Goal: Task Accomplishment & Management: Complete application form

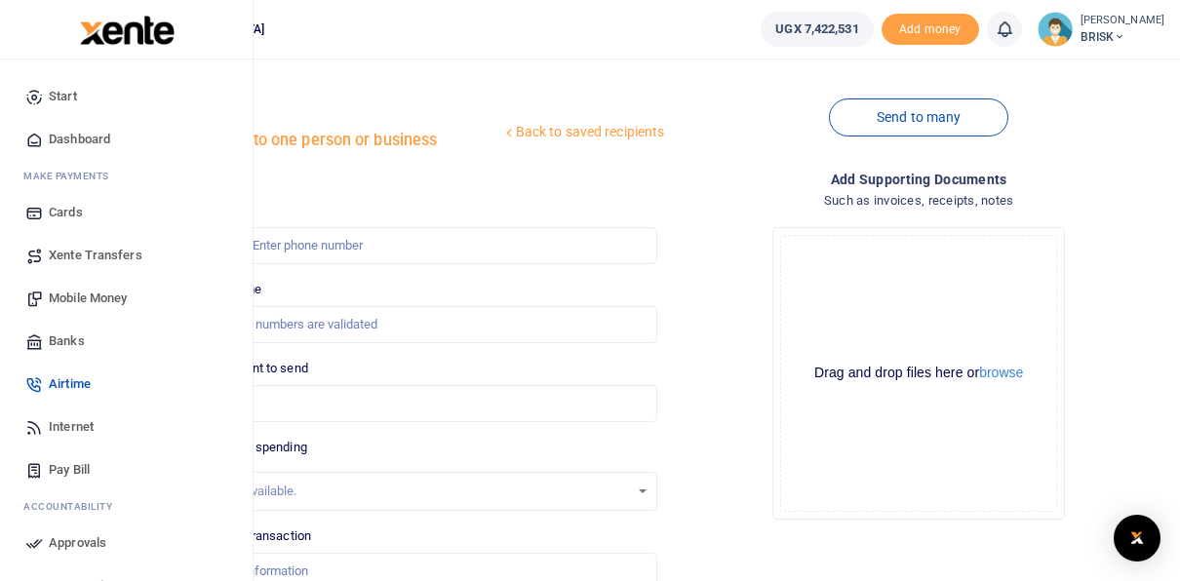
click at [86, 297] on span "Mobile Money" at bounding box center [88, 299] width 78 height 20
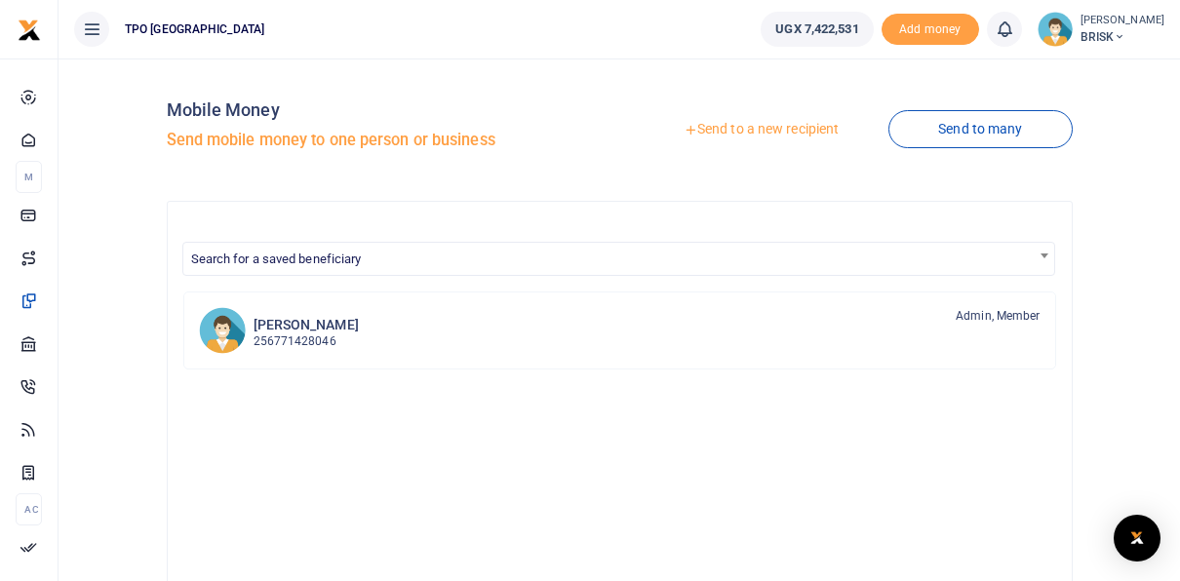
click at [745, 125] on link "Send to a new recipient" at bounding box center [761, 129] width 255 height 35
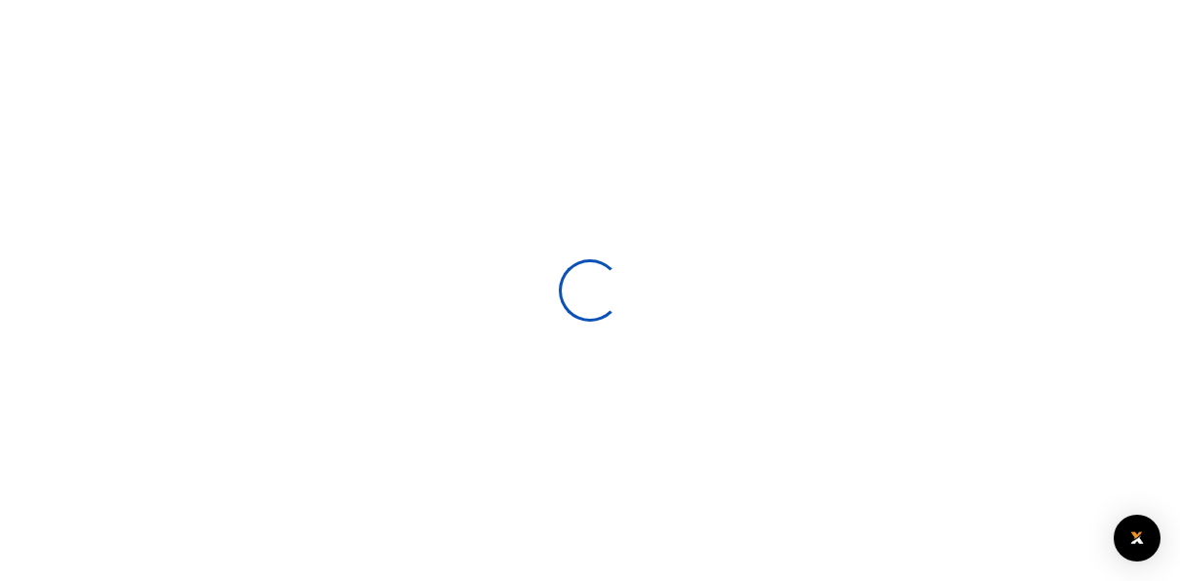
select select
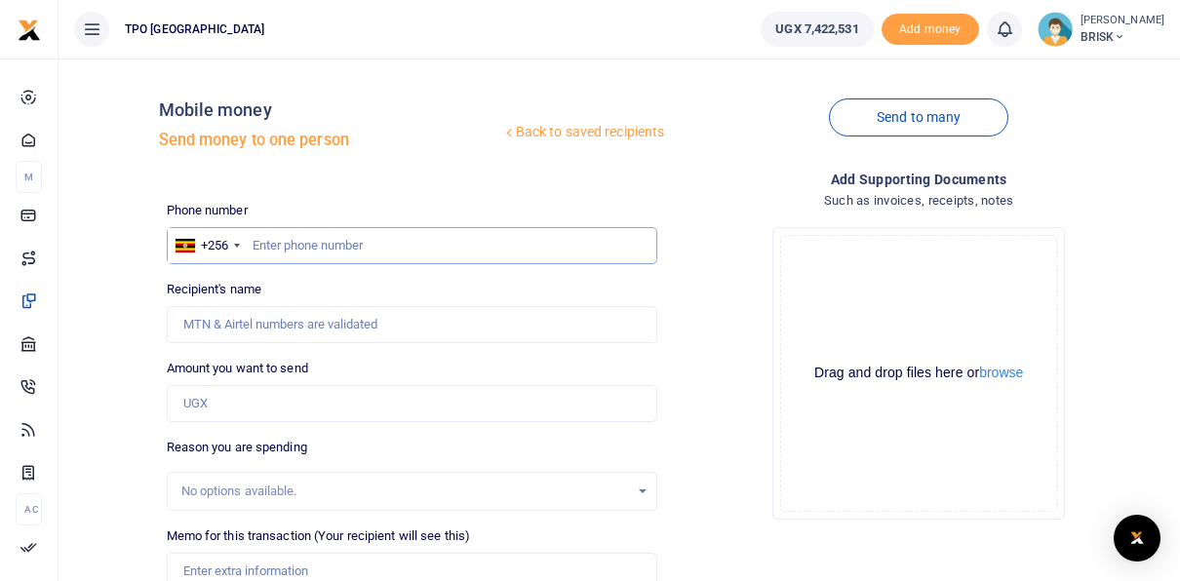
click at [274, 246] on input "text" at bounding box center [413, 245] width 492 height 37
type input "780367352"
type input "Monica Namufuta"
type input "780367352"
click at [733, 460] on div "Drop your files here Drag and drop files here or browse Powered by Uppy" at bounding box center [919, 374] width 492 height 324
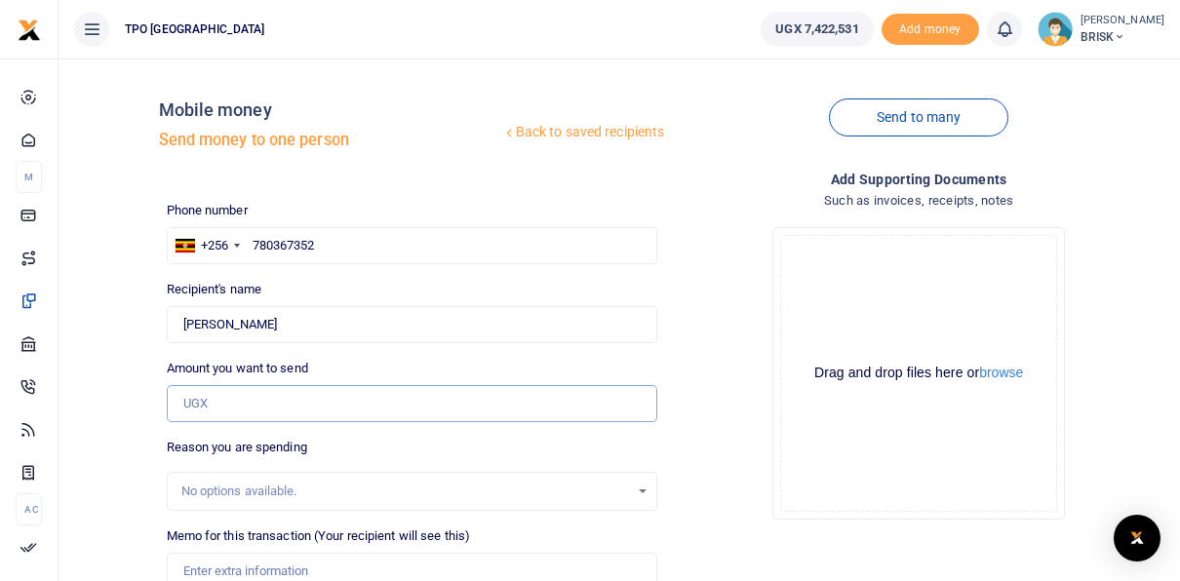
click at [238, 404] on input "Amount you want to send" at bounding box center [413, 403] width 492 height 37
type input "1,200,000"
click at [735, 427] on div "Drop your files here Drag and drop files here or browse Powered by Uppy" at bounding box center [919, 374] width 492 height 324
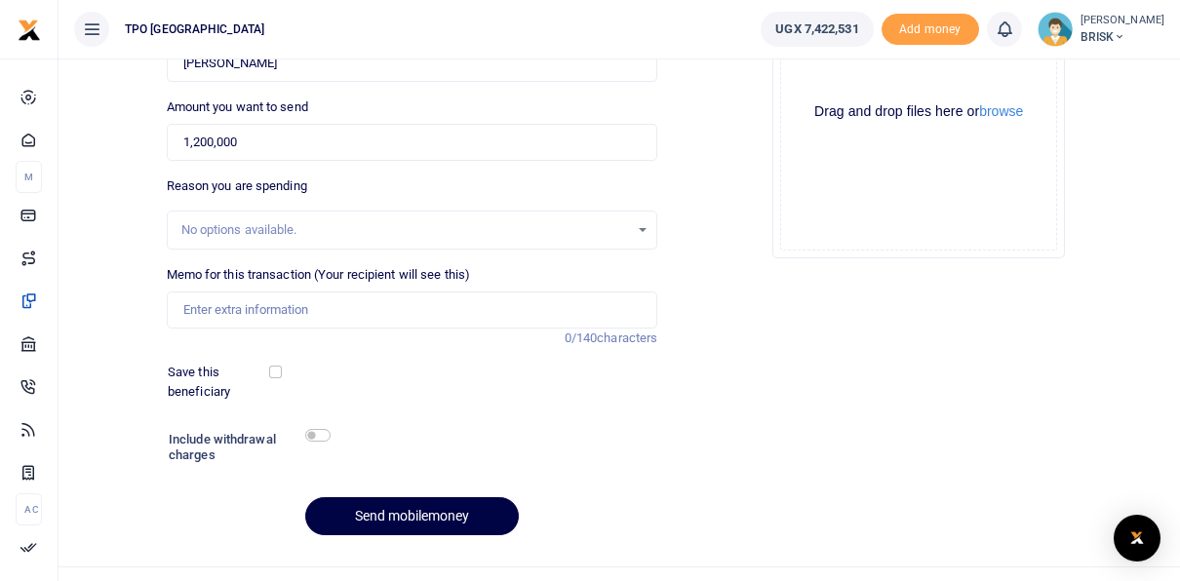
scroll to position [297, 0]
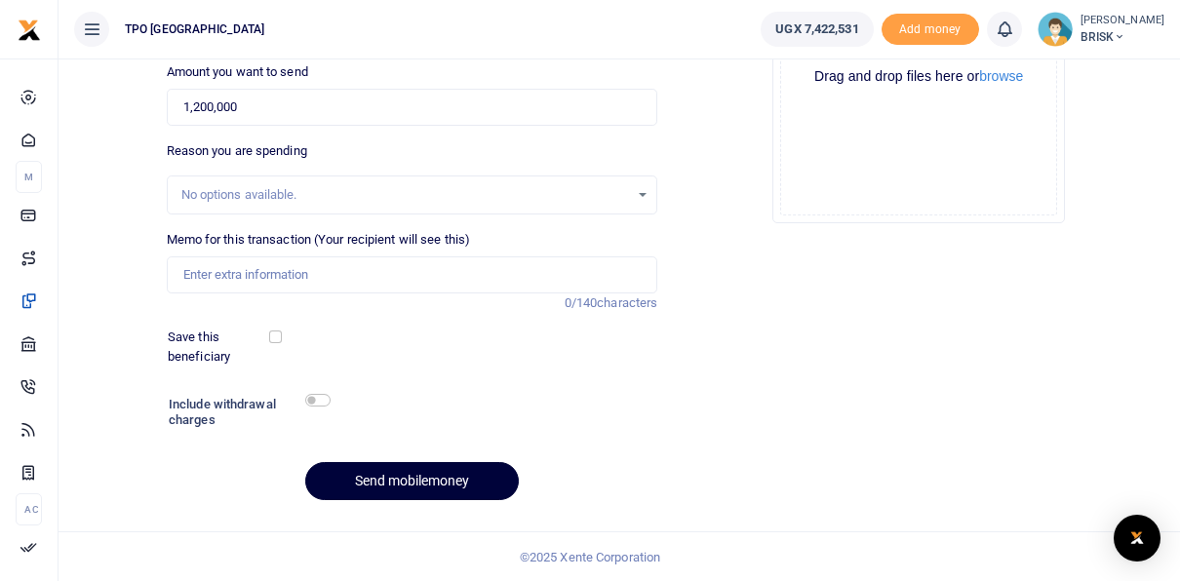
click at [408, 479] on button "Send mobilemoney" at bounding box center [412, 481] width 214 height 38
click at [257, 267] on input "Memo for this transaction (Your recipient will see this)" at bounding box center [413, 275] width 492 height 37
type input "TFV Loan"
click at [370, 479] on button "Send mobilemoney" at bounding box center [412, 481] width 214 height 38
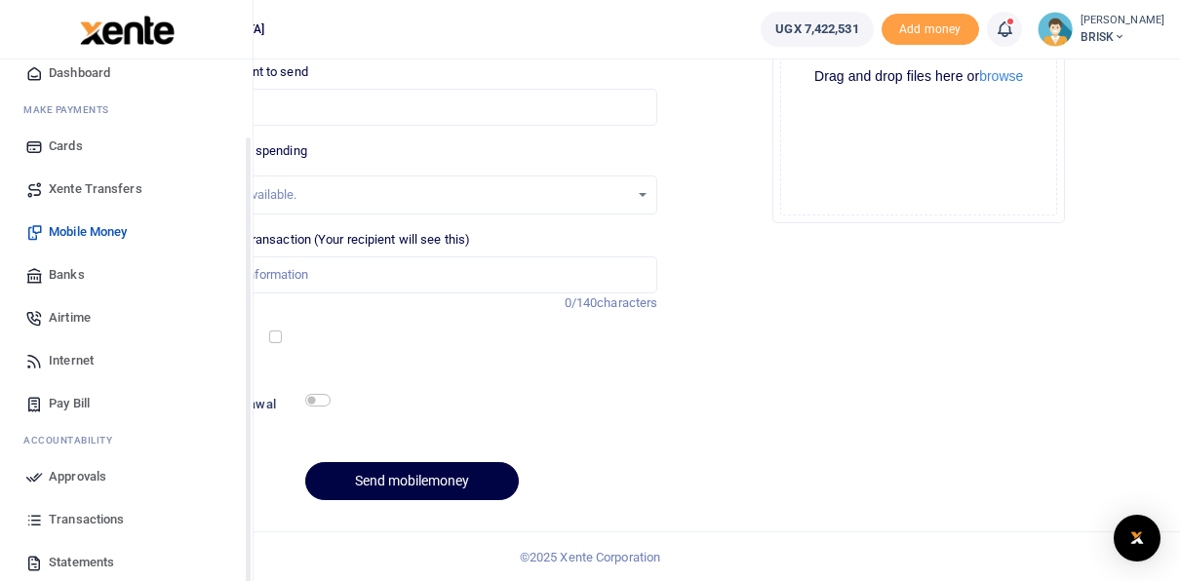
scroll to position [98, 0]
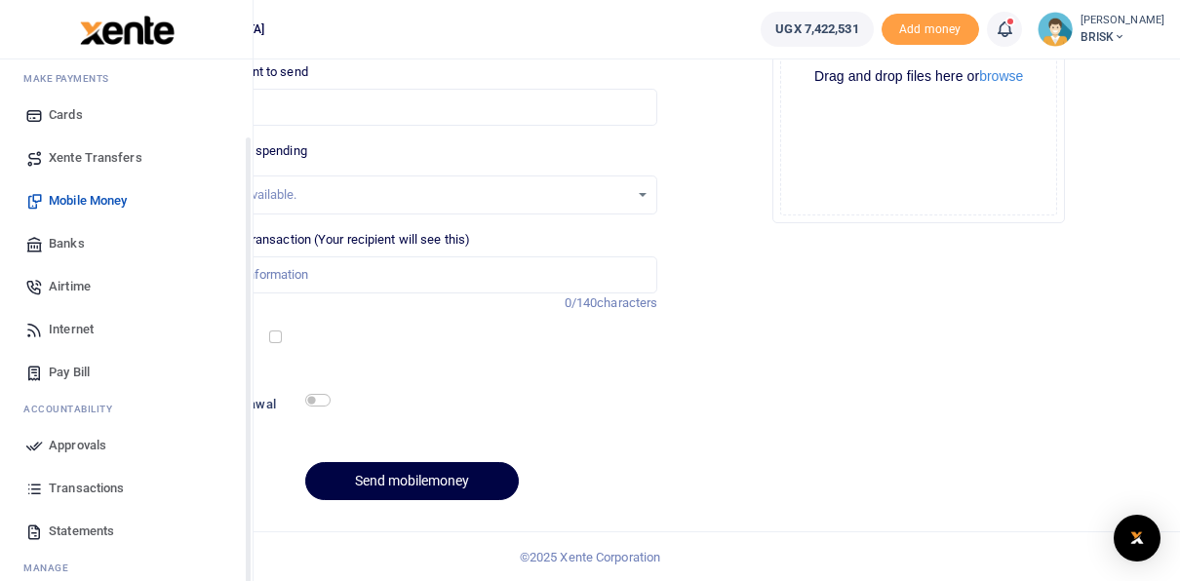
click at [79, 445] on span "Approvals" at bounding box center [78, 446] width 58 height 20
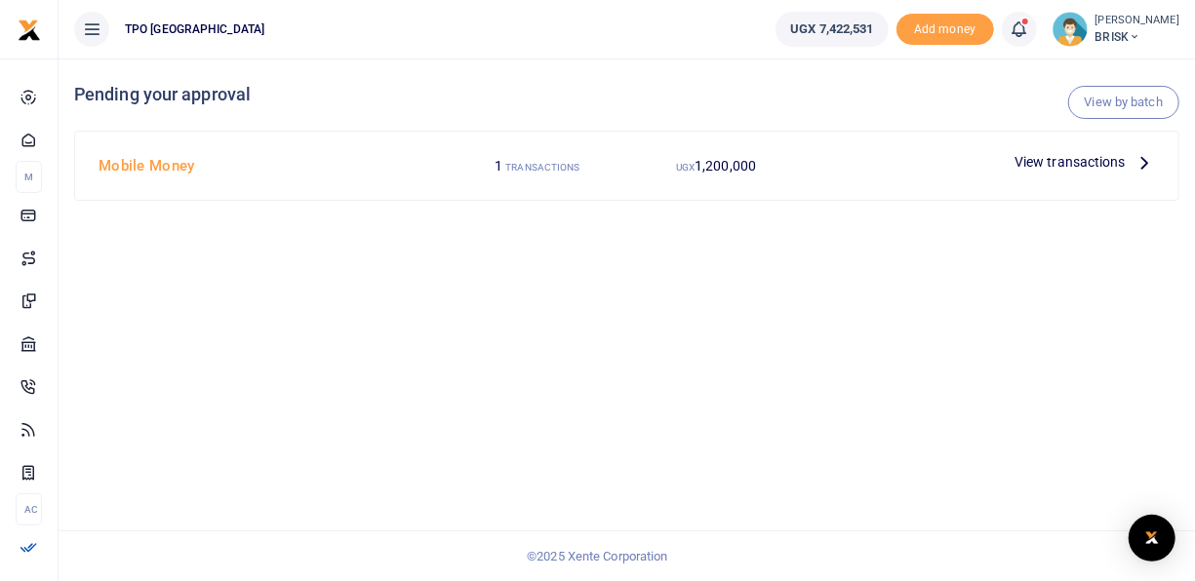
click at [611, 554] on footer "© 2025 Xente Corporation" at bounding box center [597, 557] width 1195 height 52
click at [667, 322] on div "View by batch Pending your approval Mobile Money 1 TRANSACTIONS UGX 1,200,000 V…" at bounding box center [627, 320] width 1136 height 523
click at [542, 162] on small "TRANSACTIONS" at bounding box center [542, 167] width 74 height 11
click at [1142, 160] on icon at bounding box center [1143, 161] width 21 height 21
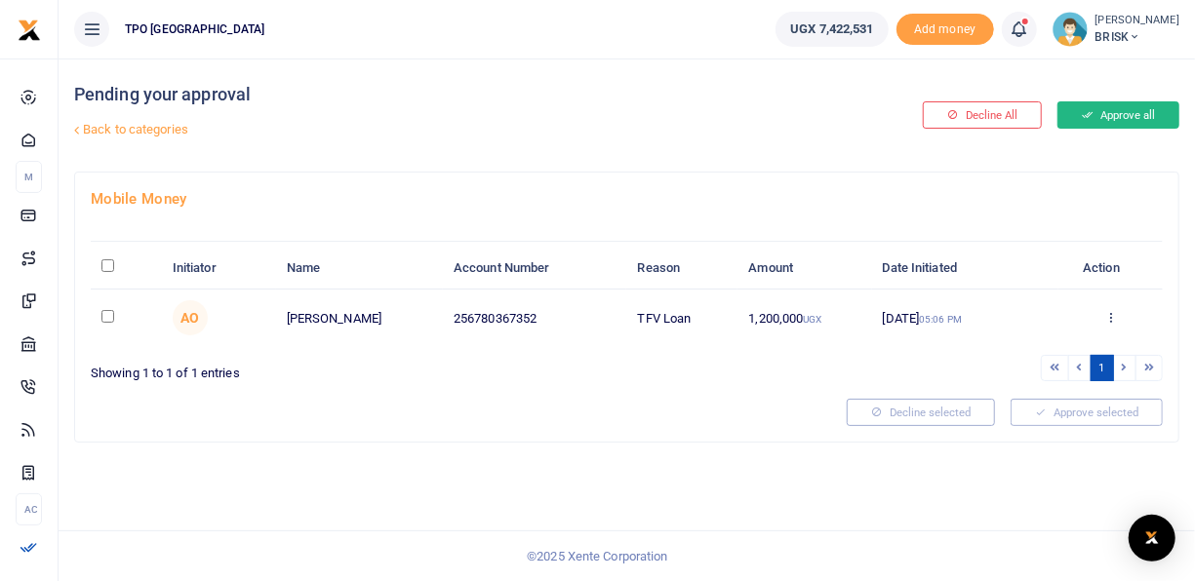
click at [1117, 113] on button "Approve all" at bounding box center [1118, 114] width 122 height 27
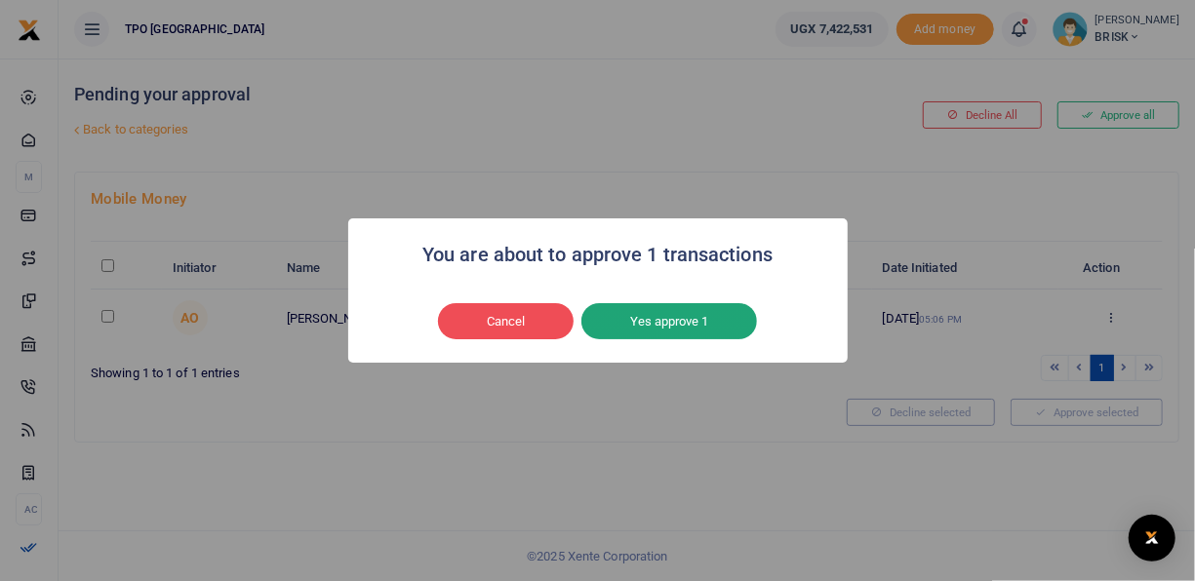
click at [650, 315] on button "Yes approve 1" at bounding box center [669, 321] width 176 height 37
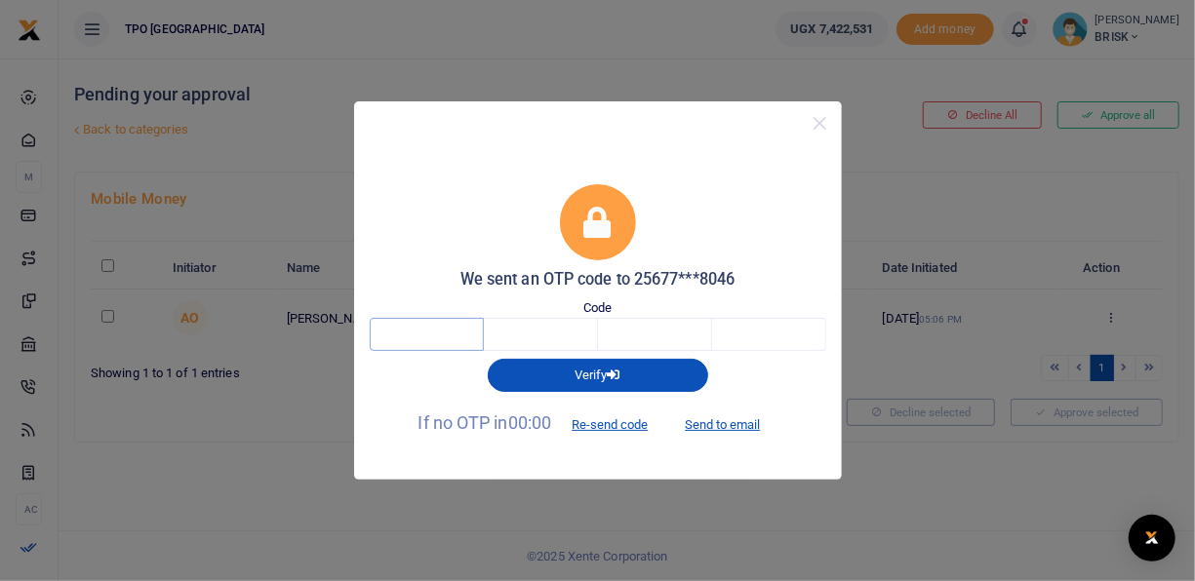
click at [391, 332] on input "text" at bounding box center [427, 334] width 114 height 33
type input "7"
type input "2"
type input "0"
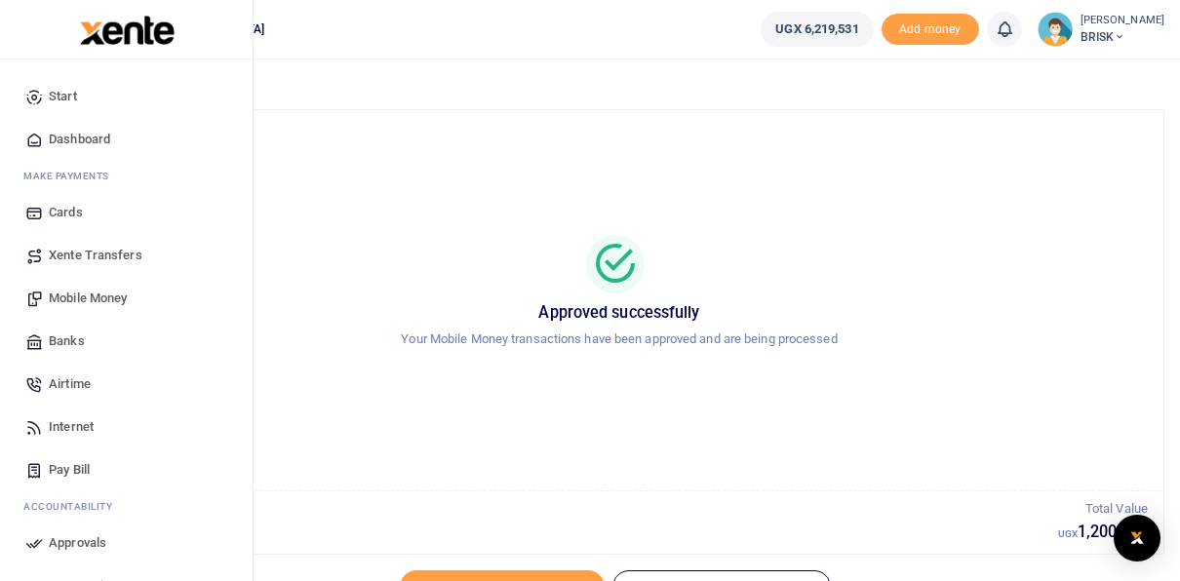
click at [71, 384] on span "Airtime" at bounding box center [70, 385] width 42 height 20
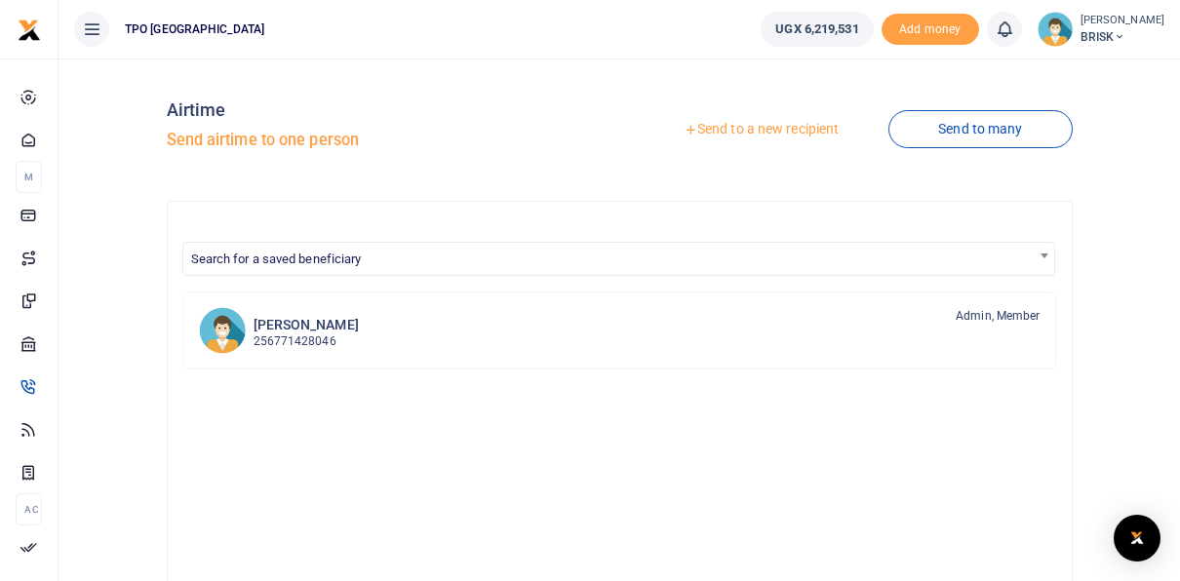
click at [765, 130] on link "Send to a new recipient" at bounding box center [761, 129] width 255 height 35
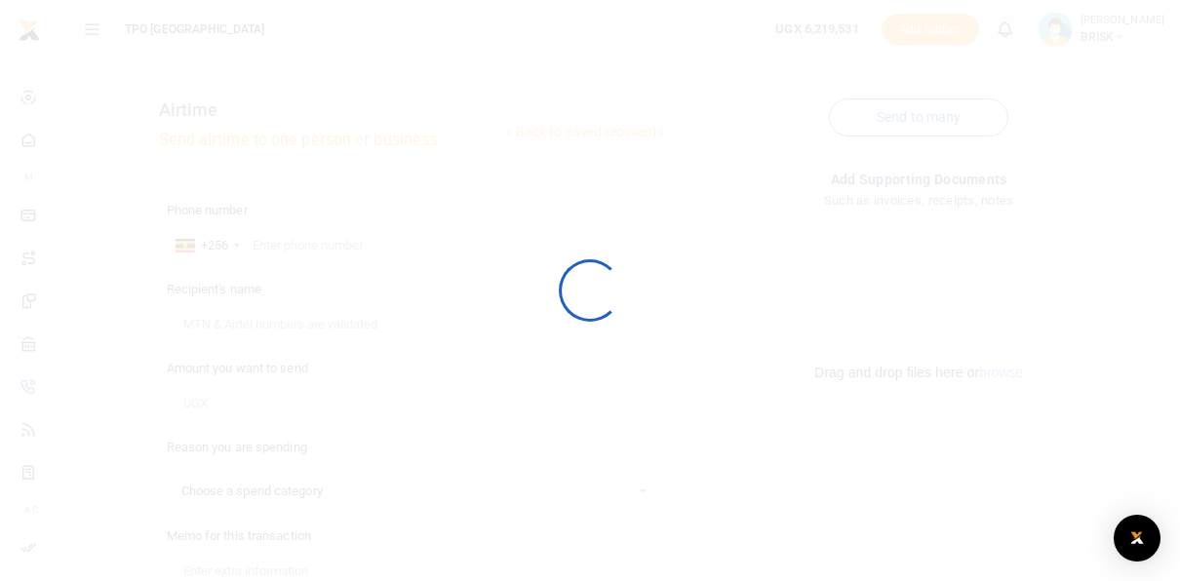
select select
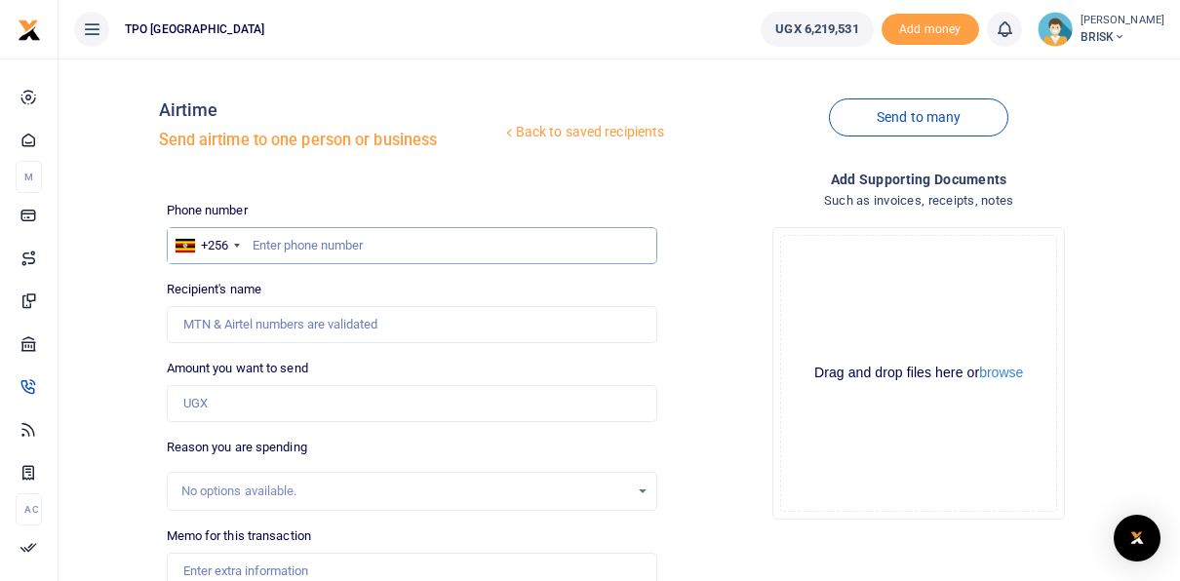
click at [283, 246] on input "text" at bounding box center [413, 245] width 492 height 37
type input "776947547"
type input "Jockim Muzigiti Tembo"
type input "776947547"
click at [743, 234] on div "Drop your files here Drag and drop files here or browse Powered by Uppy" at bounding box center [919, 374] width 492 height 324
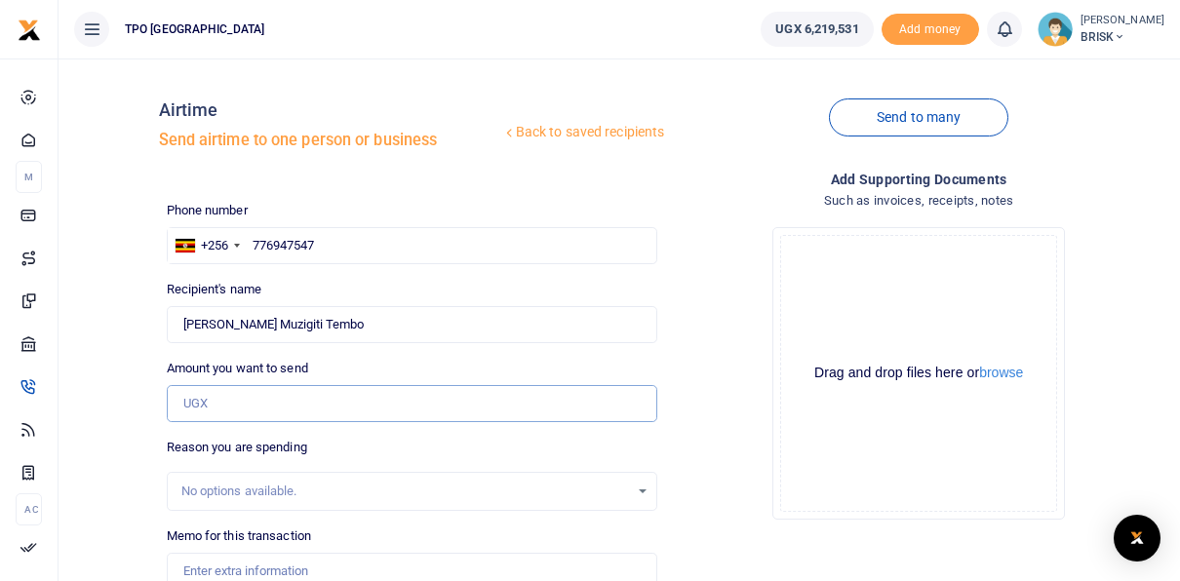
click at [248, 405] on input "Amount you want to send" at bounding box center [413, 403] width 492 height 37
type input "80,000"
click at [742, 269] on div "Drop your files here Drag and drop files here or browse Powered by Uppy" at bounding box center [919, 374] width 492 height 324
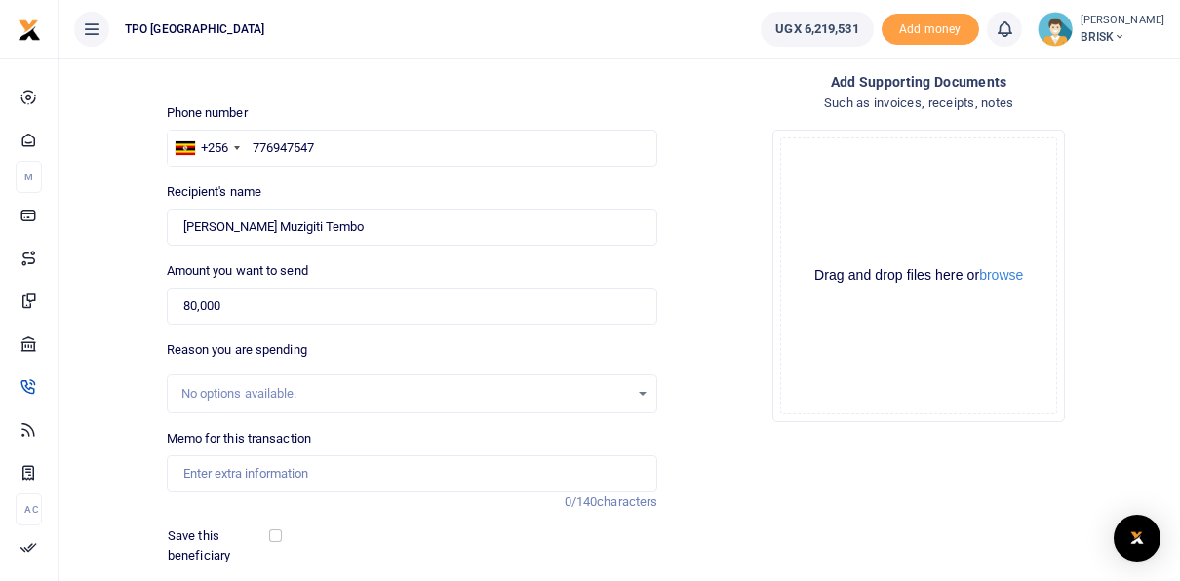
scroll to position [195, 0]
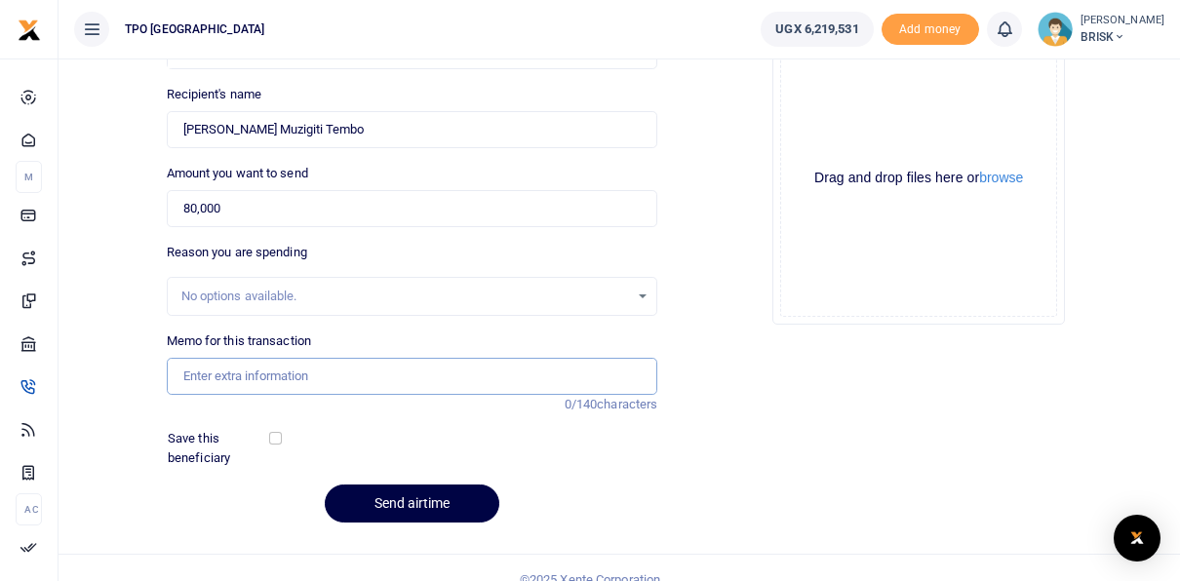
click at [261, 377] on input "Memo for this transaction" at bounding box center [413, 376] width 492 height 37
type input "August 2025 airtime"
click at [768, 401] on div "Add supporting Documents Such as invoices, receipts, notes Drop your files here…" at bounding box center [918, 257] width 507 height 566
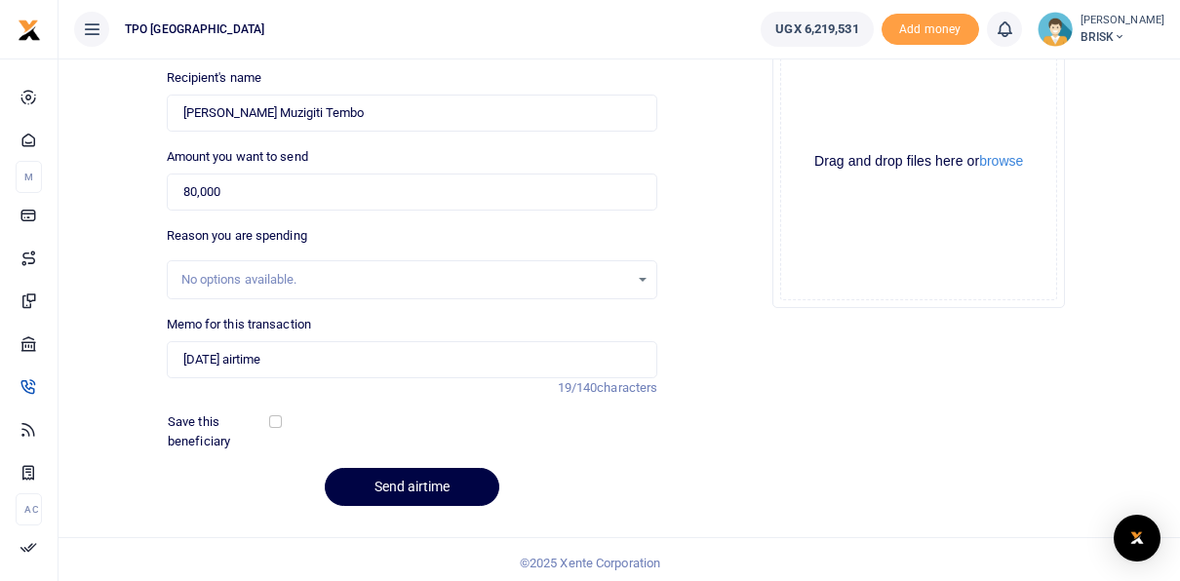
scroll to position [217, 0]
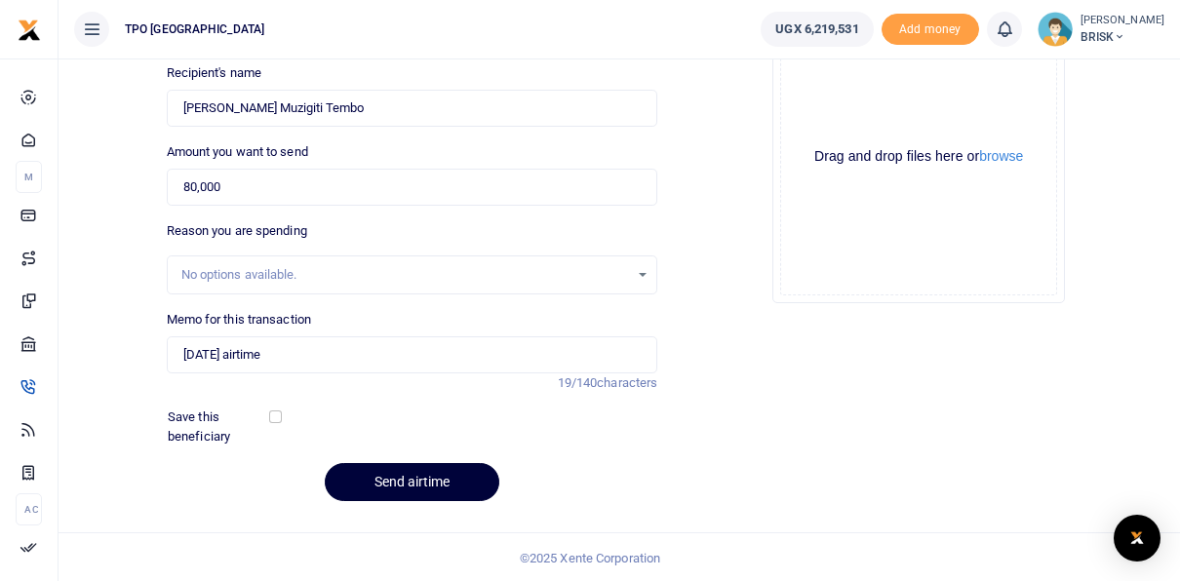
click at [421, 487] on button "Send airtime" at bounding box center [412, 482] width 175 height 38
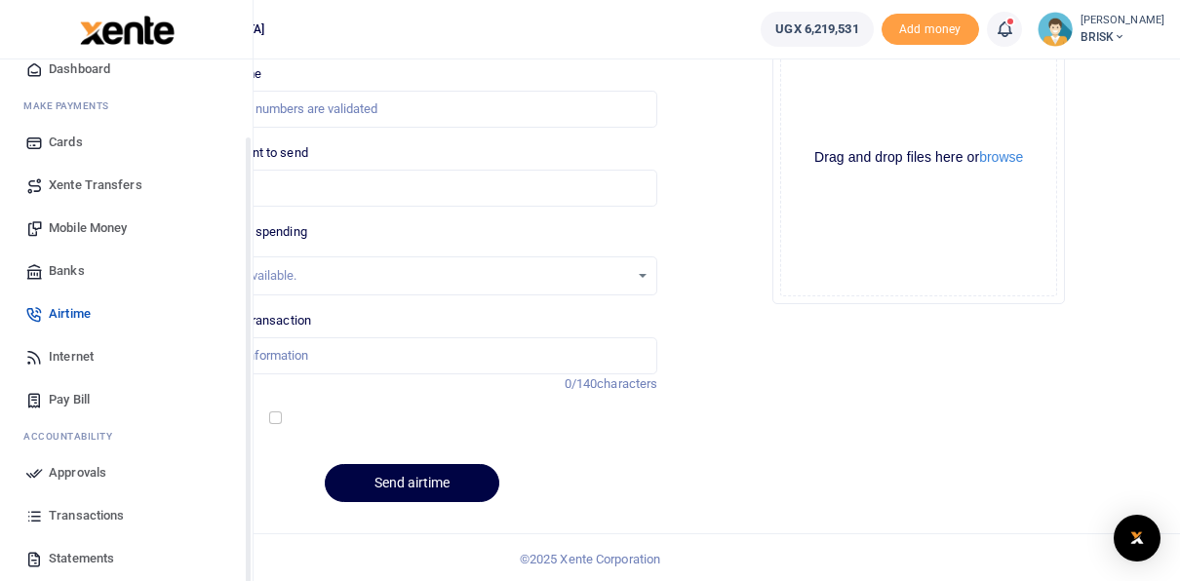
scroll to position [98, 0]
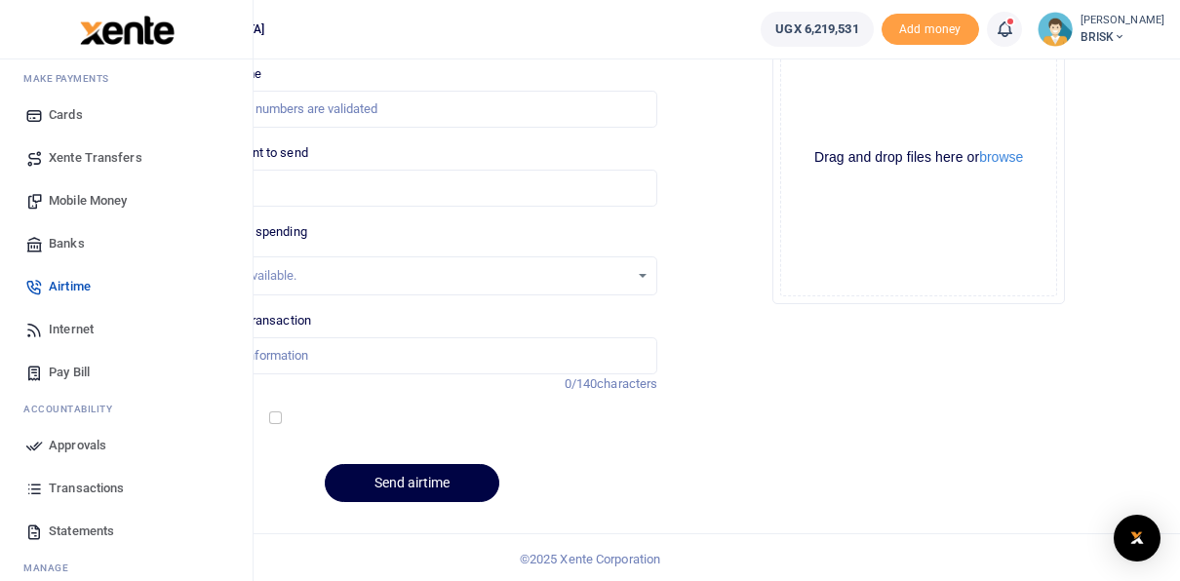
click at [79, 447] on span "Approvals" at bounding box center [78, 446] width 58 height 20
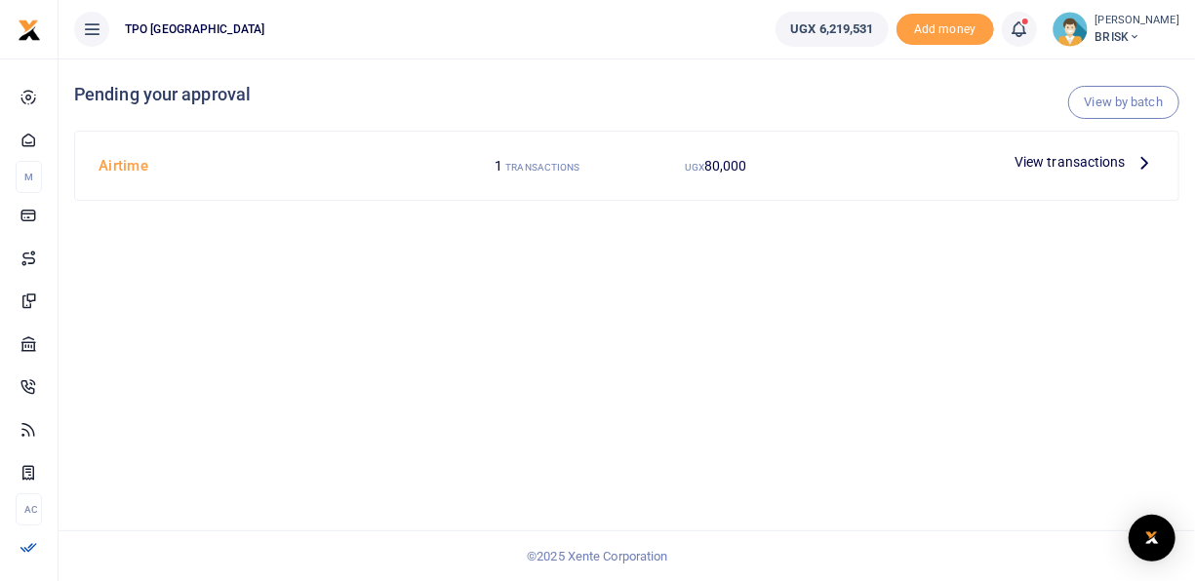
click at [1142, 159] on icon at bounding box center [1143, 161] width 21 height 21
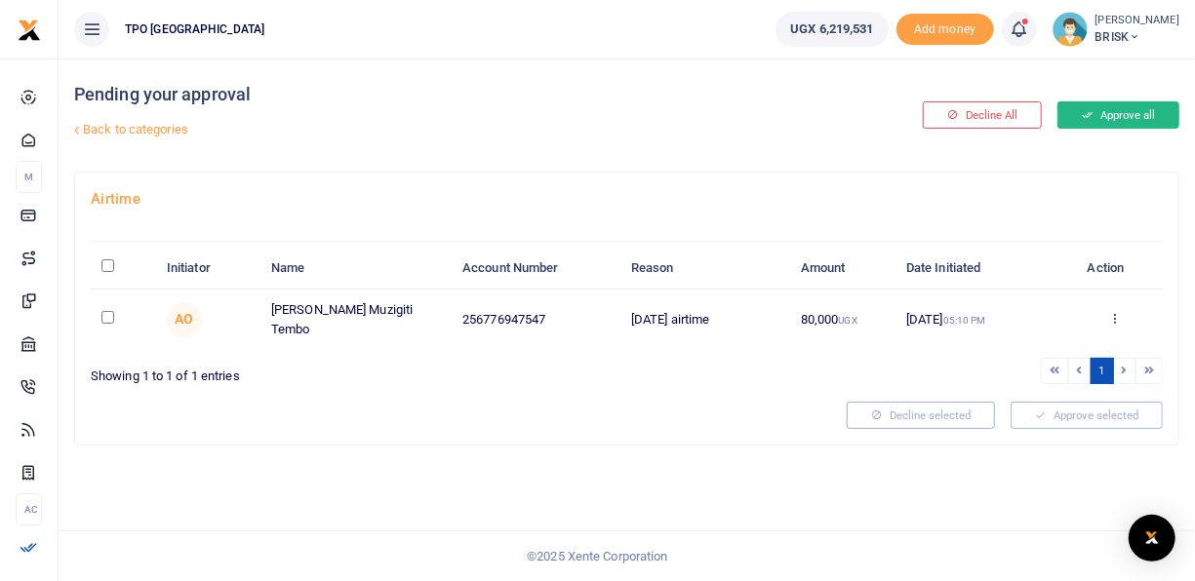
click at [1109, 111] on button "Approve all" at bounding box center [1118, 114] width 122 height 27
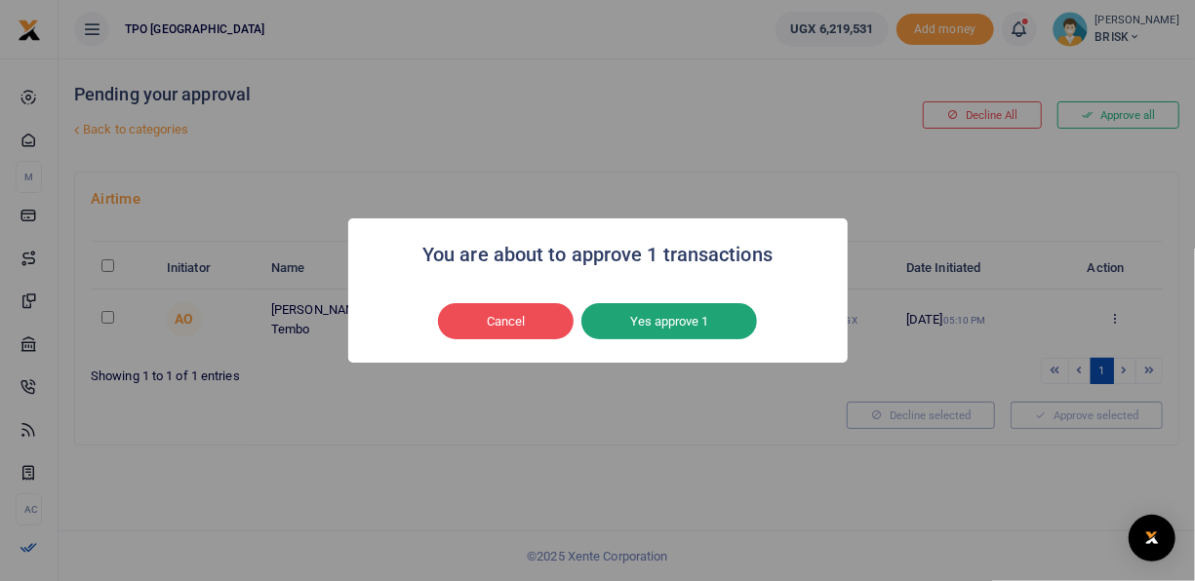
click at [635, 315] on button "Yes approve 1" at bounding box center [669, 321] width 176 height 37
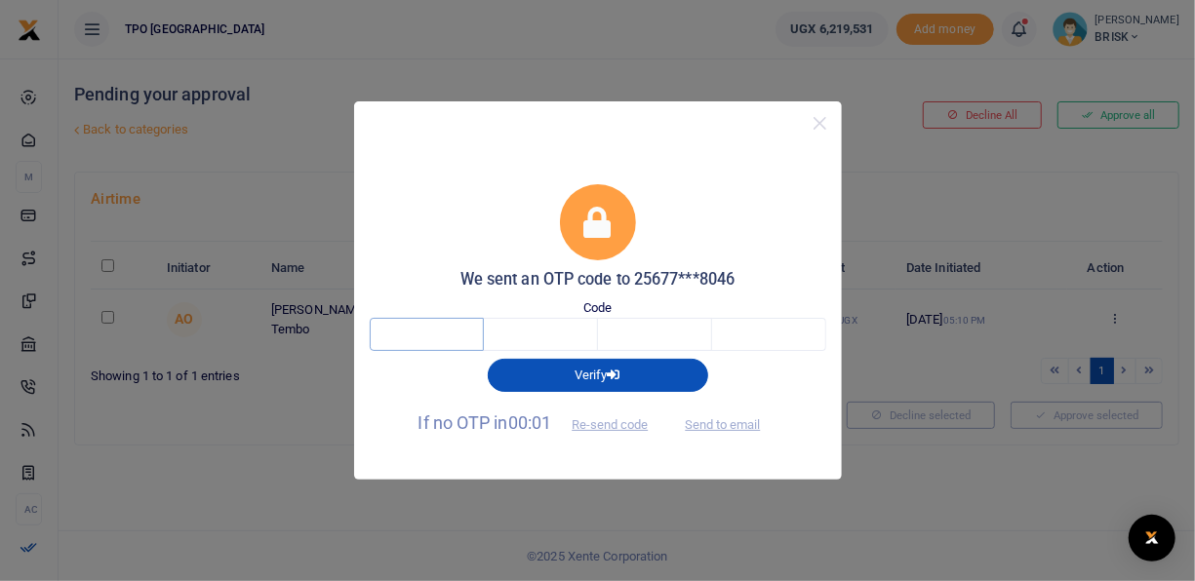
click at [431, 338] on input "text" at bounding box center [427, 334] width 114 height 33
type input "7"
type input "5"
type input "4"
type input "1"
